Goal: Task Accomplishment & Management: Manage account settings

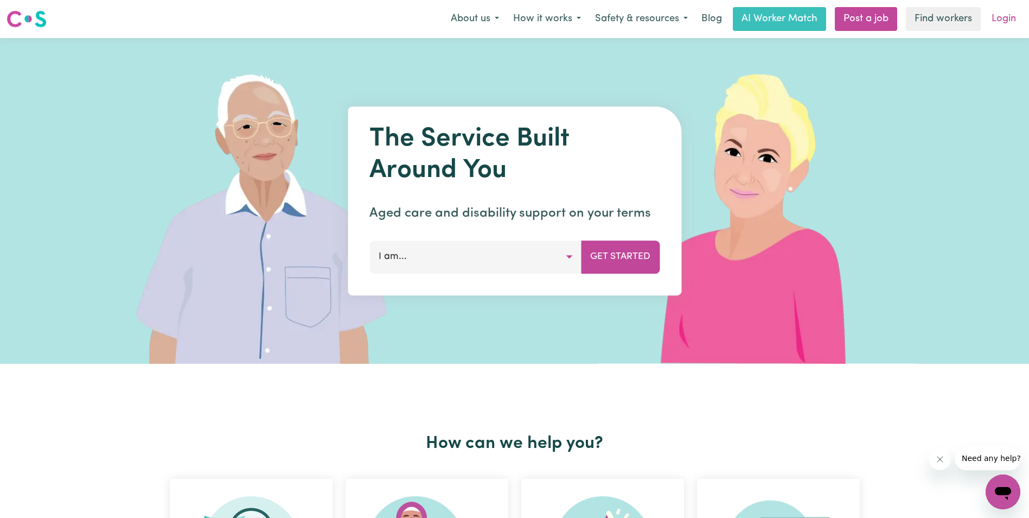
click at [1000, 17] on link "Login" at bounding box center [1003, 19] width 37 height 24
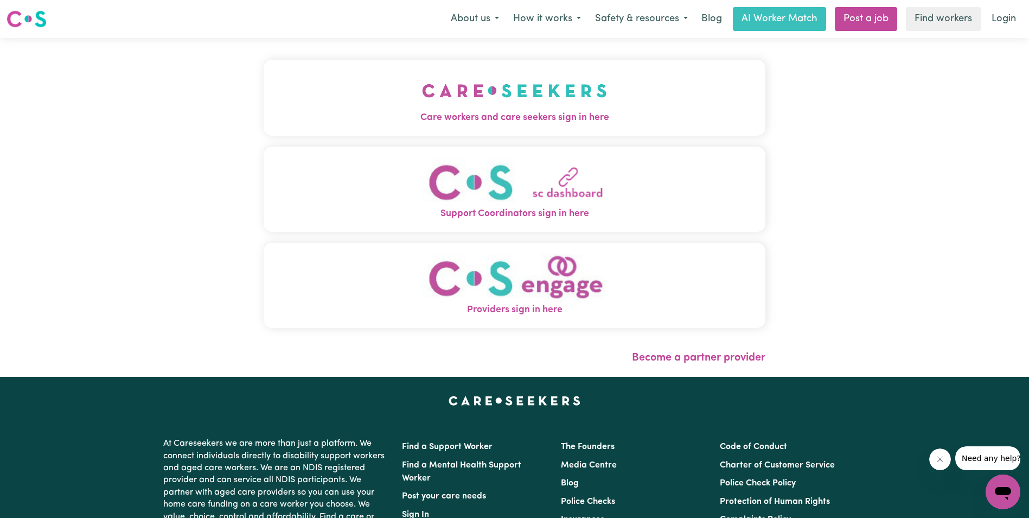
click at [512, 98] on img "Care workers and care seekers sign in here" at bounding box center [514, 91] width 185 height 40
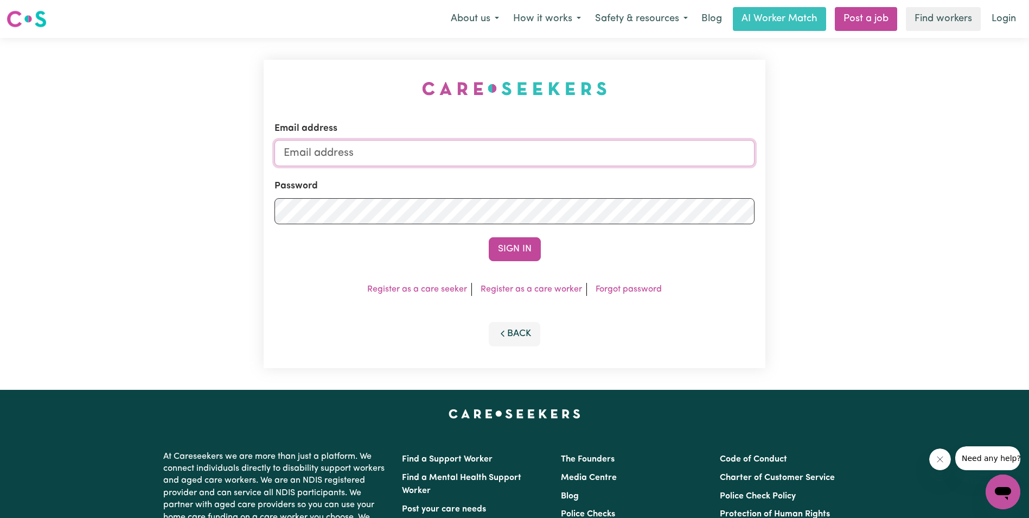
click at [365, 157] on input "Email address" at bounding box center [515, 153] width 480 height 26
type input "[EMAIL_ADDRESS][DOMAIN_NAME]"
click at [528, 250] on button "Sign In" at bounding box center [515, 249] width 52 height 24
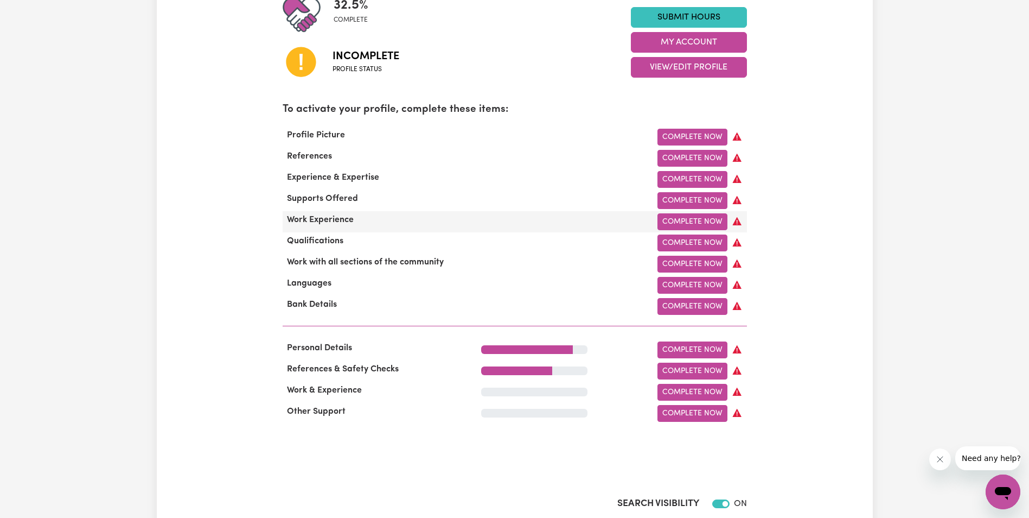
scroll to position [54, 0]
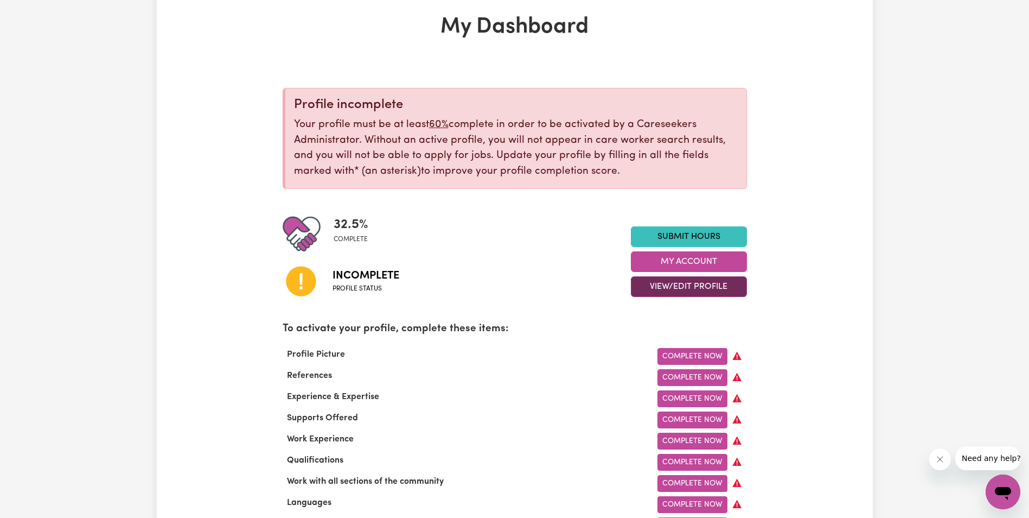
click at [681, 285] on button "View/Edit Profile" at bounding box center [689, 286] width 116 height 21
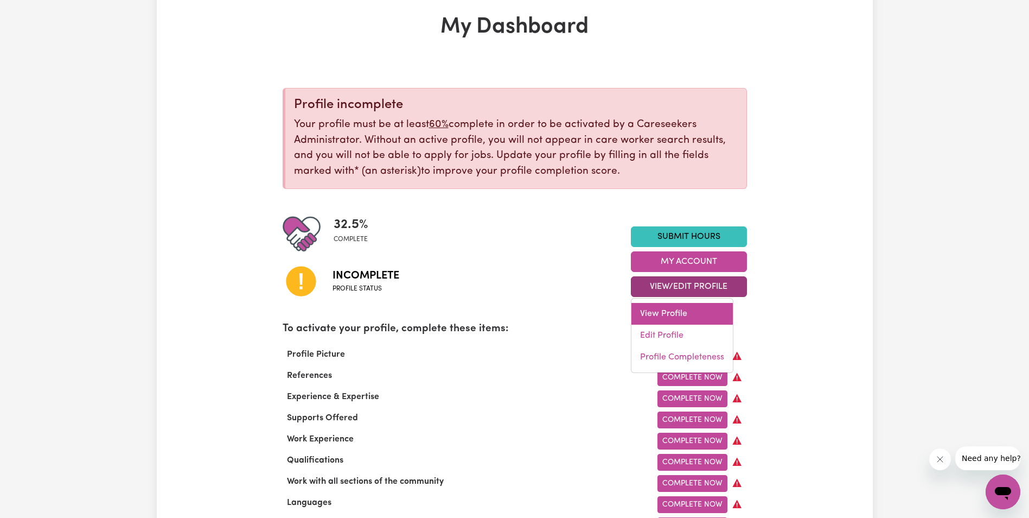
click at [677, 317] on link "View Profile" at bounding box center [682, 314] width 101 height 22
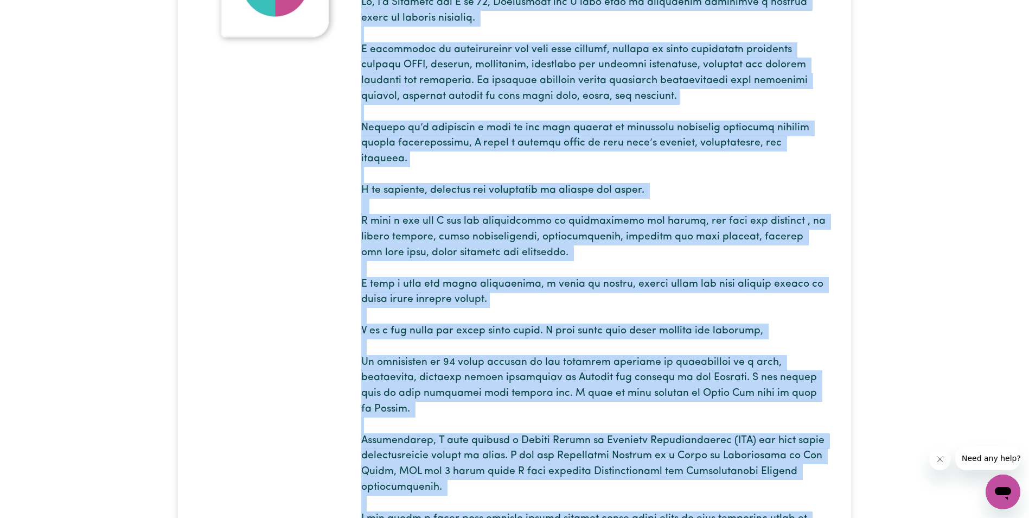
scroll to position [231, 0]
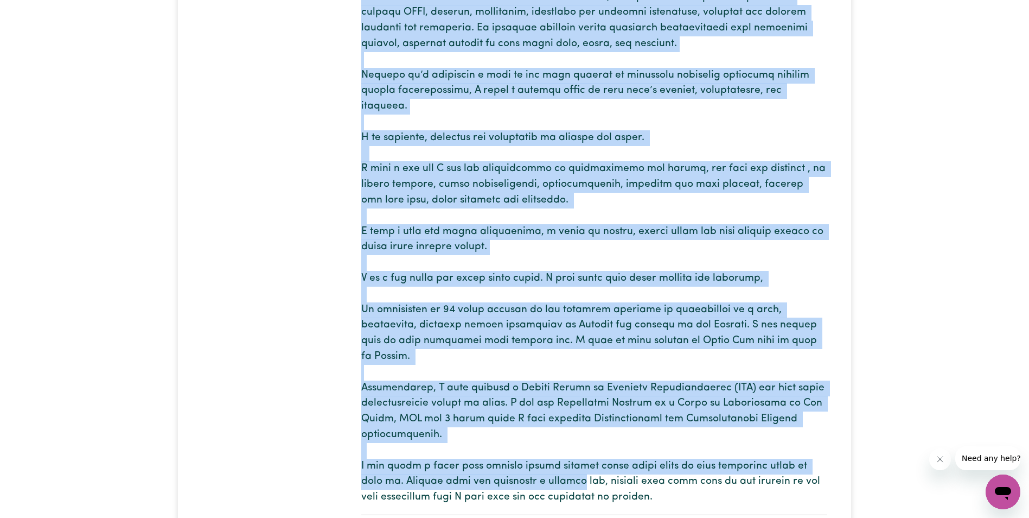
drag, startPoint x: 362, startPoint y: 181, endPoint x: 639, endPoint y: 470, distance: 400.7
click at [639, 470] on p at bounding box center [594, 223] width 466 height 563
copy p "Lo, I’d Sitametc adi E se 83, Doeiusmodt inc U labo etdo ma aliquaenim adminimv…"
